Goal: Find specific page/section: Find specific page/section

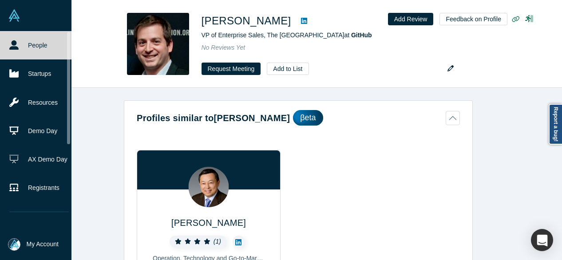
click at [13, 52] on link "People" at bounding box center [39, 45] width 78 height 28
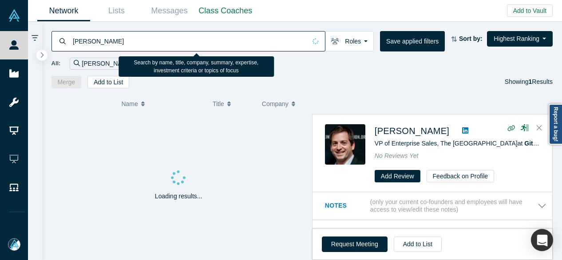
drag, startPoint x: 118, startPoint y: 36, endPoint x: 68, endPoint y: 35, distance: 50.1
click at [68, 35] on div "[PERSON_NAME]" at bounding box center [188, 41] width 274 height 20
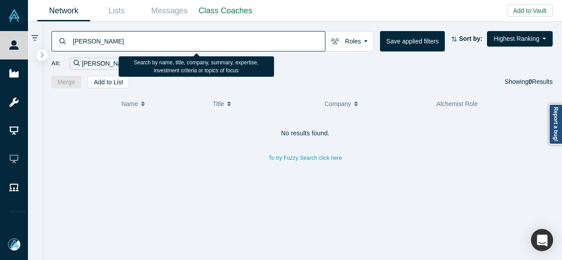
click at [118, 42] on input "[PERSON_NAME]" at bounding box center [198, 41] width 253 height 21
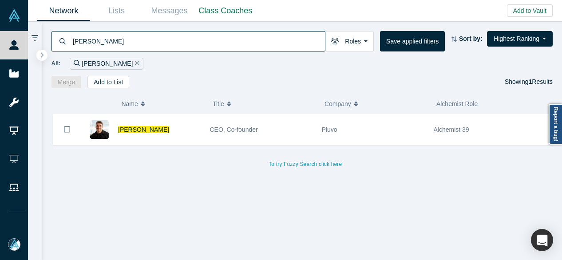
type input "[PERSON_NAME]"
